Goal: Task Accomplishment & Management: Manage account settings

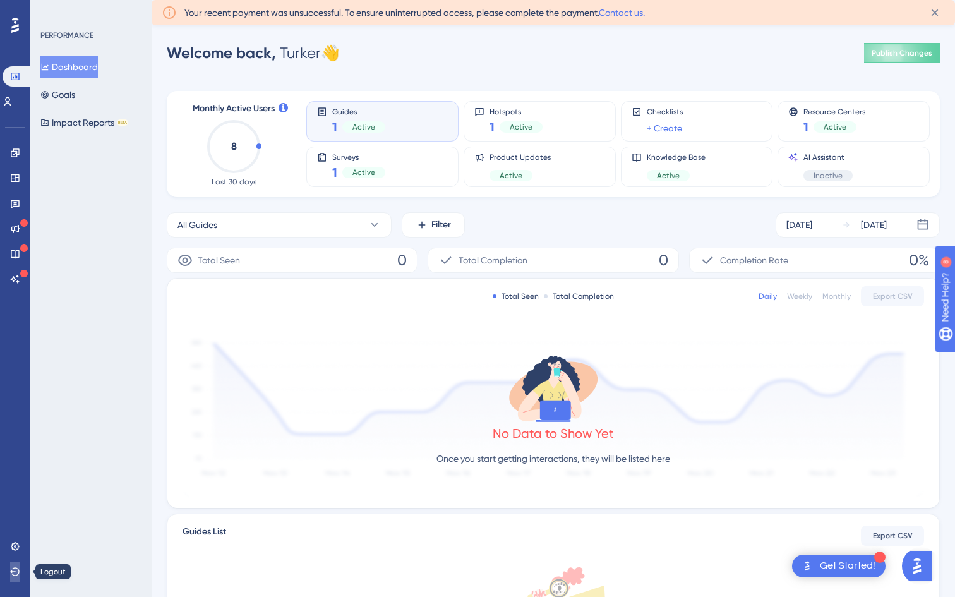
click at [13, 579] on button at bounding box center [15, 571] width 10 height 20
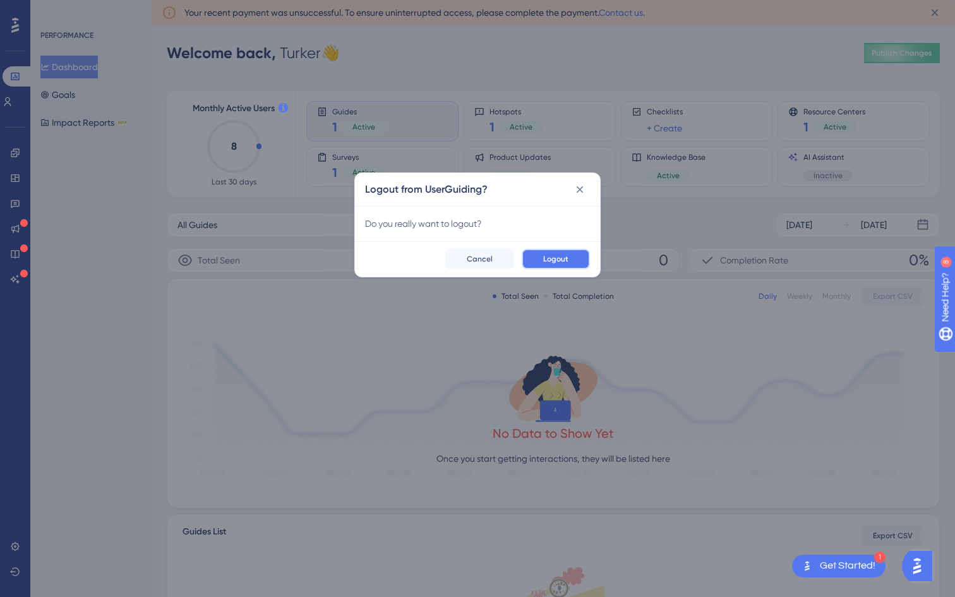
click at [566, 249] on button "Logout" at bounding box center [556, 259] width 68 height 20
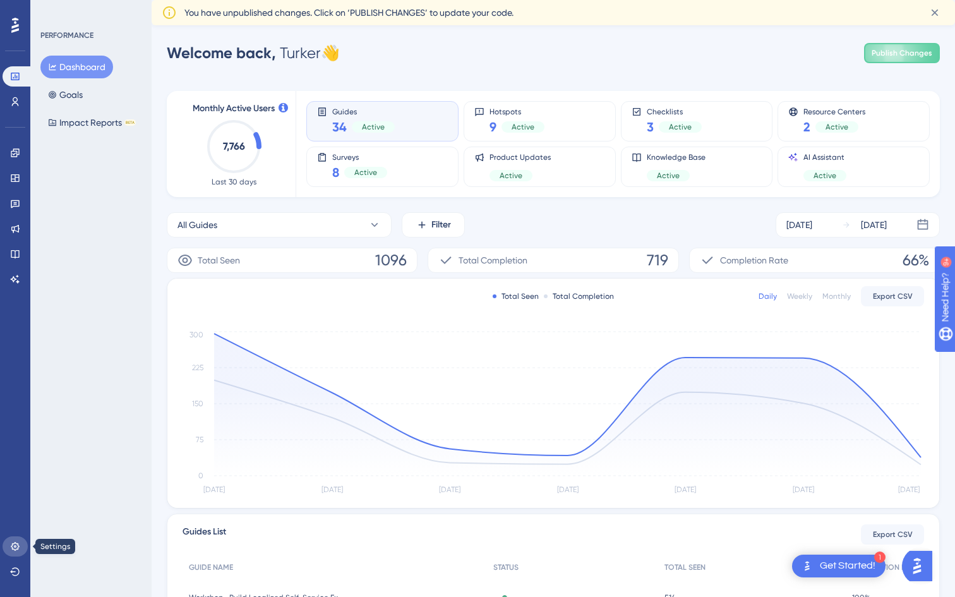
click at [16, 538] on link at bounding box center [15, 546] width 25 height 20
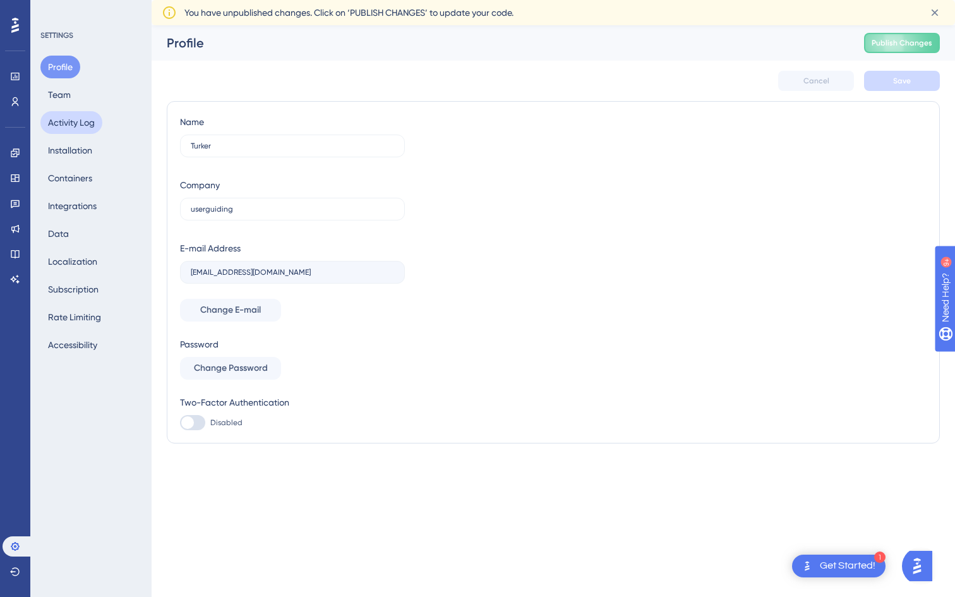
click at [86, 127] on button "Activity Log" at bounding box center [71, 122] width 62 height 23
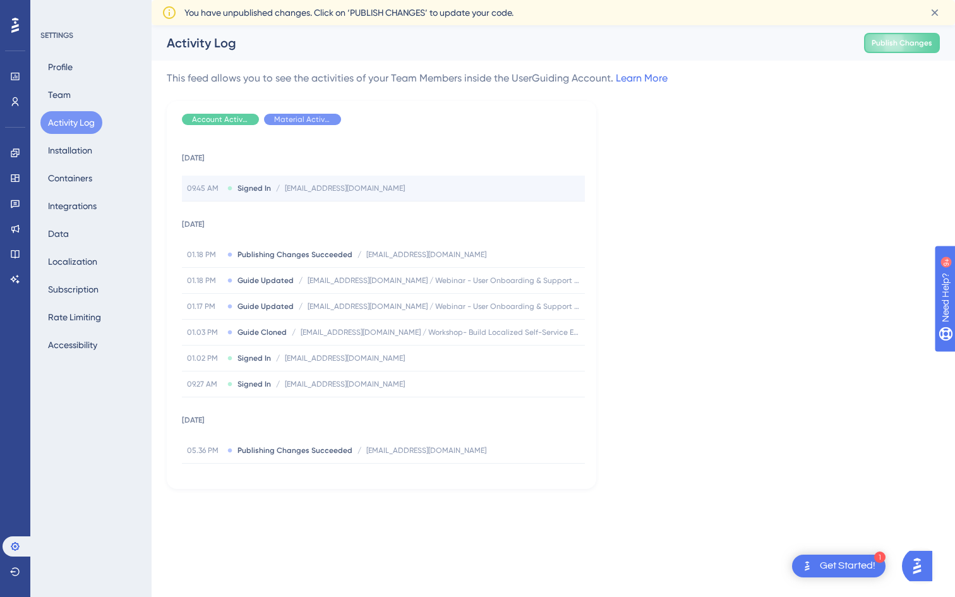
click at [322, 177] on div "09.45 AM Signed In / [EMAIL_ADDRESS][DOMAIN_NAME] [EMAIL_ADDRESS][DOMAIN_NAME]" at bounding box center [383, 188] width 403 height 25
click at [736, 210] on div "This feed allows you to see the activities of your Team Members inside the User…" at bounding box center [553, 280] width 773 height 418
click at [574, 59] on div "Activity Log Publish Changes" at bounding box center [553, 42] width 803 height 35
